Goal: Task Accomplishment & Management: Manage account settings

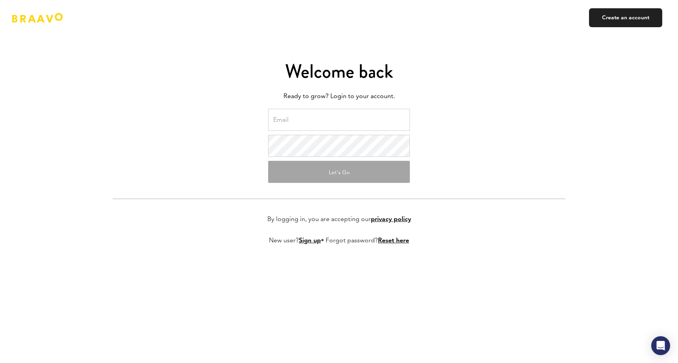
click at [302, 115] on input "email" at bounding box center [339, 120] width 142 height 22
type input "[PERSON_NAME][EMAIL_ADDRESS][DOMAIN_NAME]"
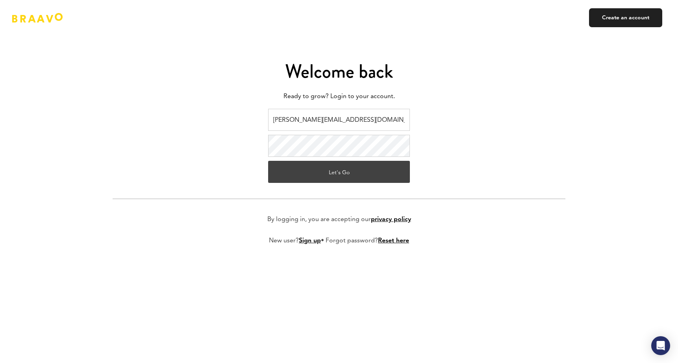
click at [294, 173] on button "Let's Go" at bounding box center [339, 172] width 142 height 22
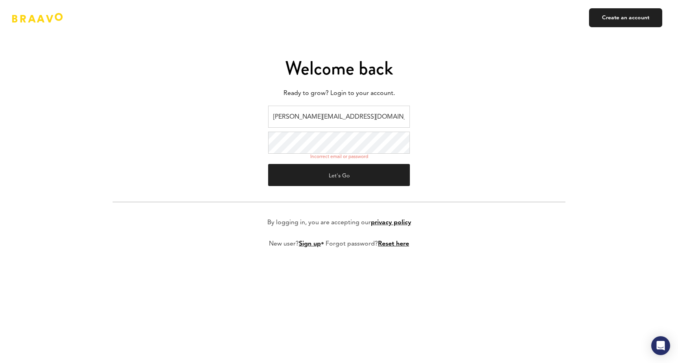
click at [205, 141] on form "[PERSON_NAME][EMAIL_ADDRESS][DOMAIN_NAME] Incorrect email or password Let's Go …" at bounding box center [339, 183] width 453 height 155
click at [339, 175] on button "Let's Go" at bounding box center [339, 175] width 142 height 22
click at [208, 142] on form "[PERSON_NAME][EMAIL_ADDRESS][DOMAIN_NAME] Incorrect email or password Let's Go …" at bounding box center [339, 183] width 453 height 155
click at [339, 175] on button "Let's Go" at bounding box center [339, 175] width 142 height 22
click at [199, 145] on form "[PERSON_NAME][EMAIL_ADDRESS][DOMAIN_NAME] Incorrect email or password Let's Go …" at bounding box center [339, 183] width 453 height 155
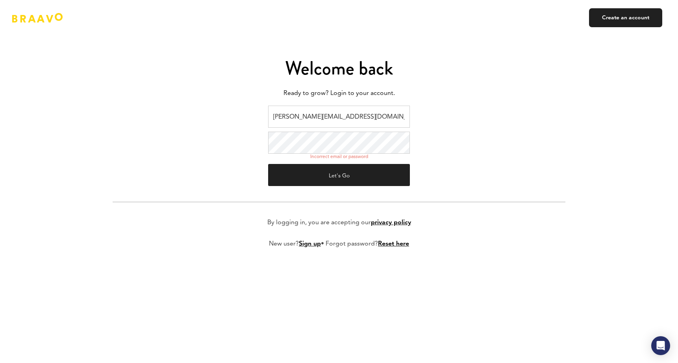
click at [339, 175] on button "Let's Go" at bounding box center [339, 175] width 142 height 22
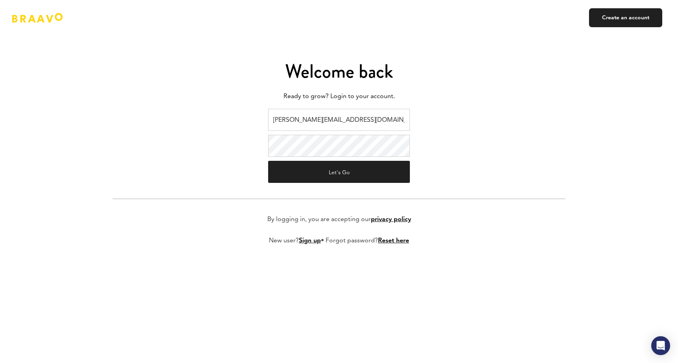
click at [253, 136] on form "[PERSON_NAME][EMAIL_ADDRESS][DOMAIN_NAME] Let's Go By logging in, you are accep…" at bounding box center [339, 183] width 453 height 149
click at [339, 172] on button "Let's Go" at bounding box center [339, 172] width 142 height 22
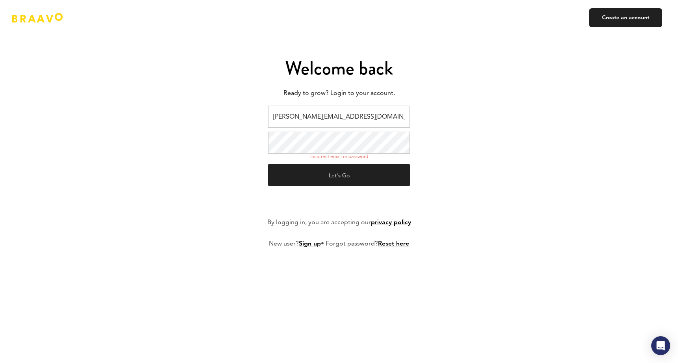
click at [214, 140] on form "[PERSON_NAME][EMAIL_ADDRESS][DOMAIN_NAME] Incorrect email or password Let's Go …" at bounding box center [339, 183] width 453 height 155
click at [296, 166] on button "Let's Go" at bounding box center [339, 175] width 142 height 22
